Goal: Find specific page/section: Find specific page/section

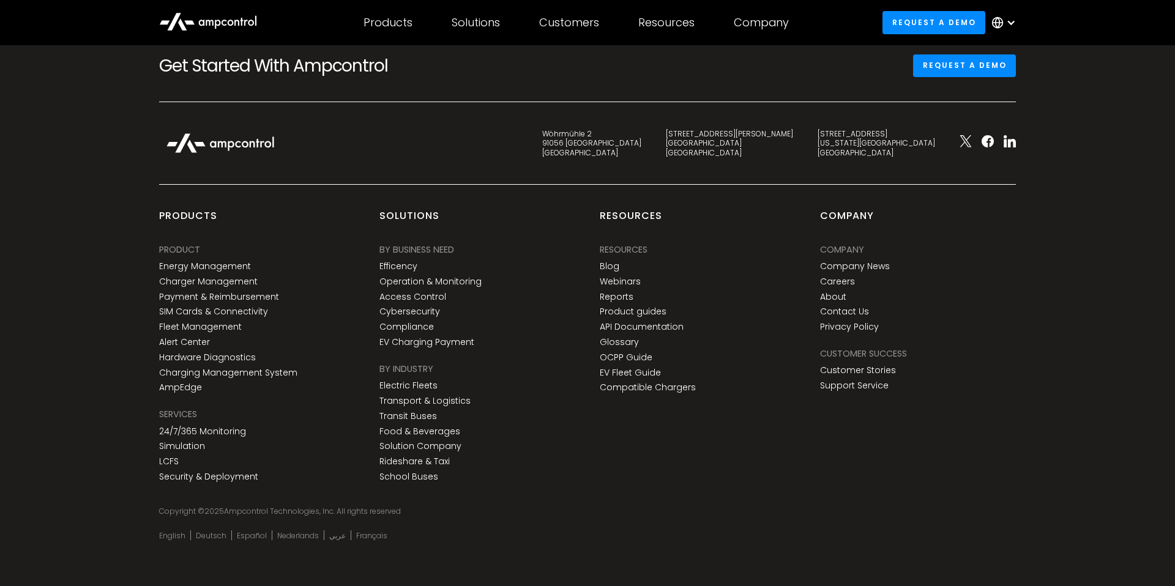
scroll to position [4532, 0]
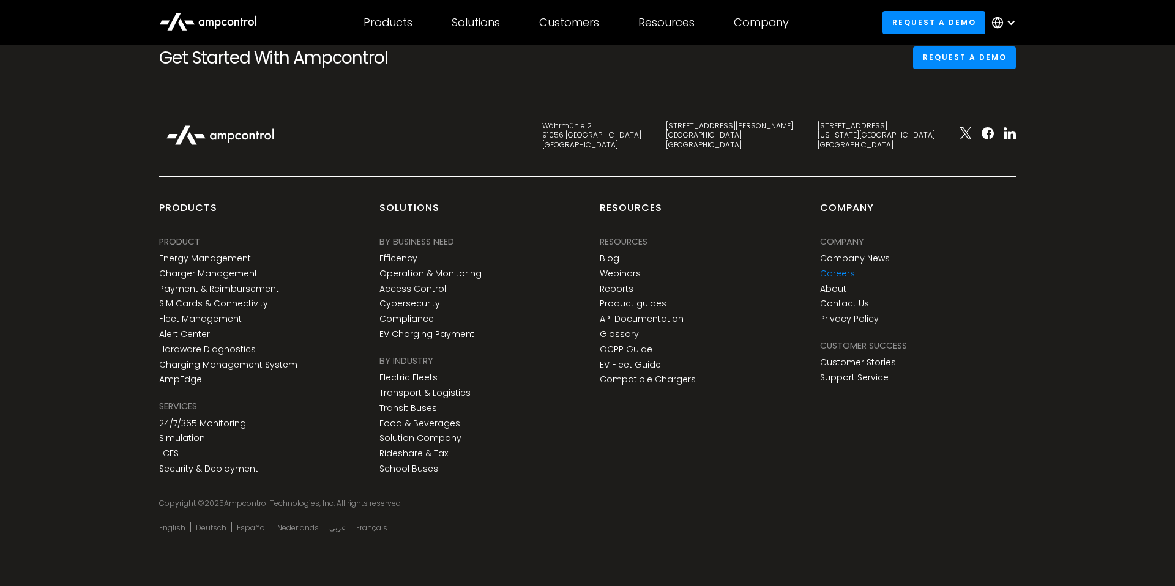
click at [832, 273] on link "Careers" at bounding box center [837, 274] width 35 height 10
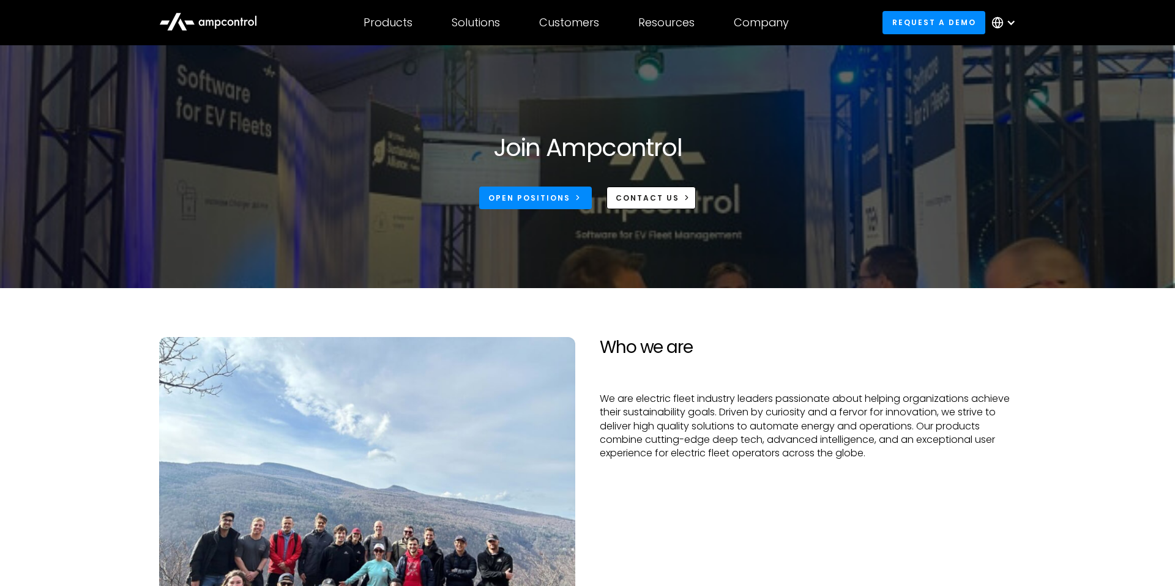
scroll to position [37, 0]
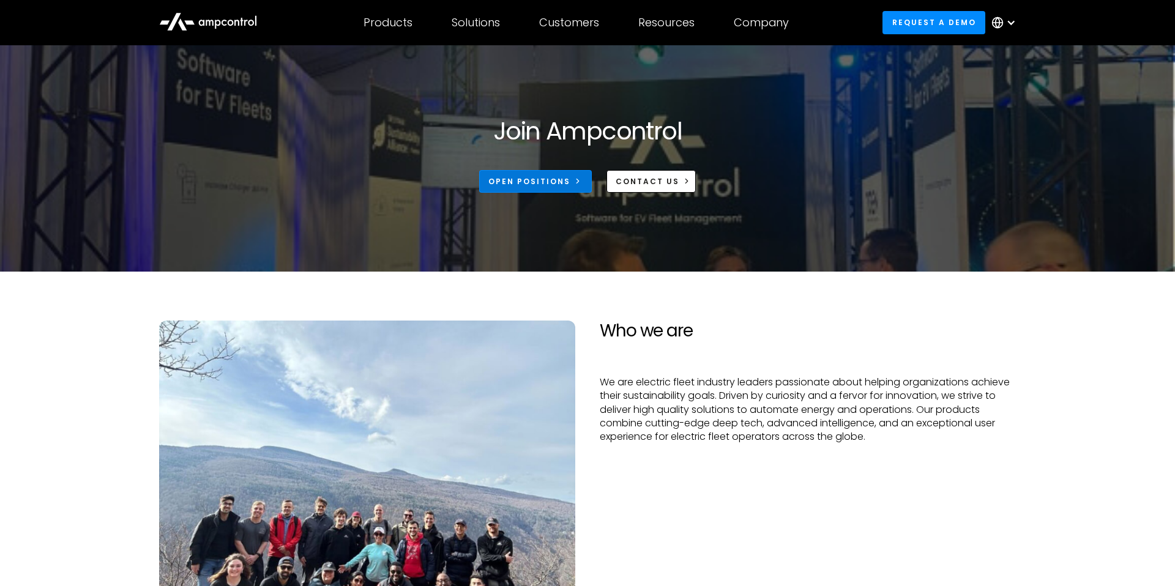
click at [543, 177] on div "Open Positions" at bounding box center [529, 181] width 82 height 11
click at [537, 180] on div "Open Positions" at bounding box center [529, 181] width 82 height 11
